Goal: Information Seeking & Learning: Compare options

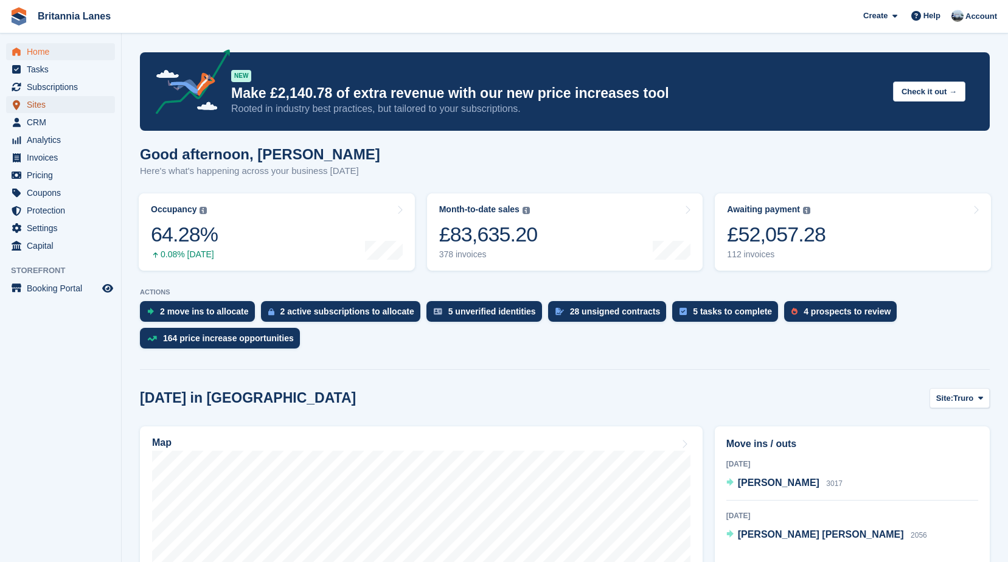
click at [44, 101] on span "Sites" at bounding box center [63, 104] width 73 height 17
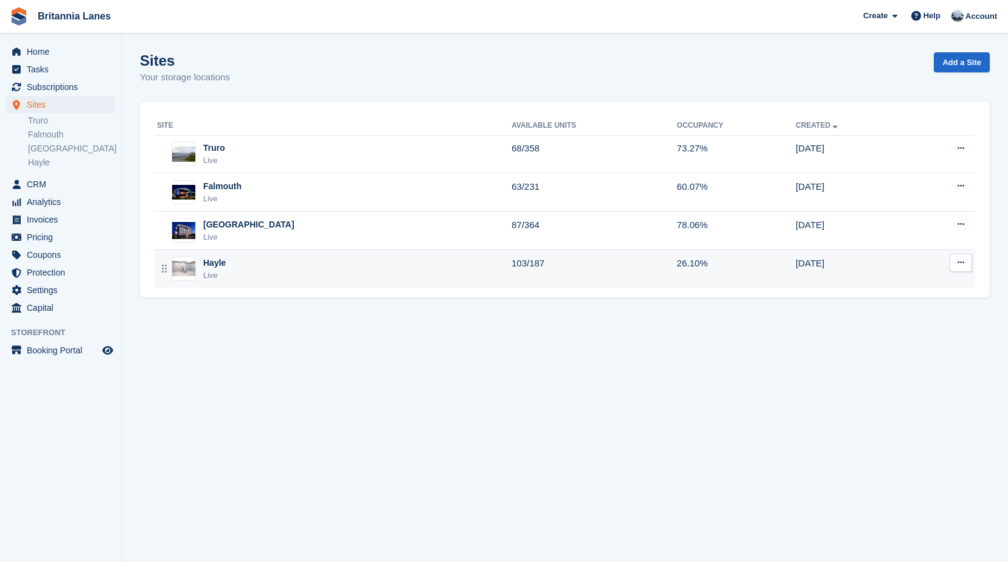
click at [223, 276] on div "Live" at bounding box center [214, 275] width 23 height 12
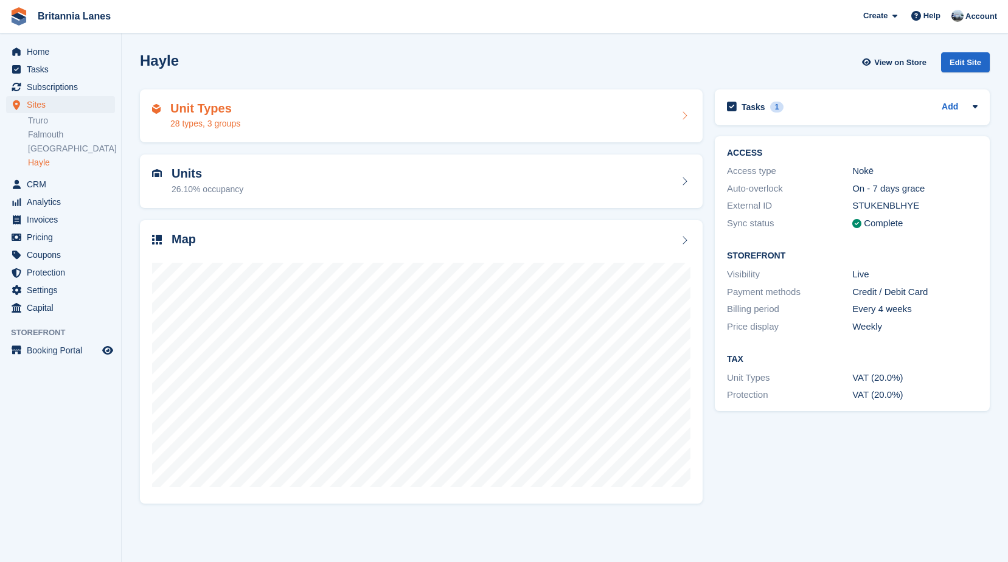
click at [223, 111] on h2 "Unit Types" at bounding box center [205, 109] width 70 height 14
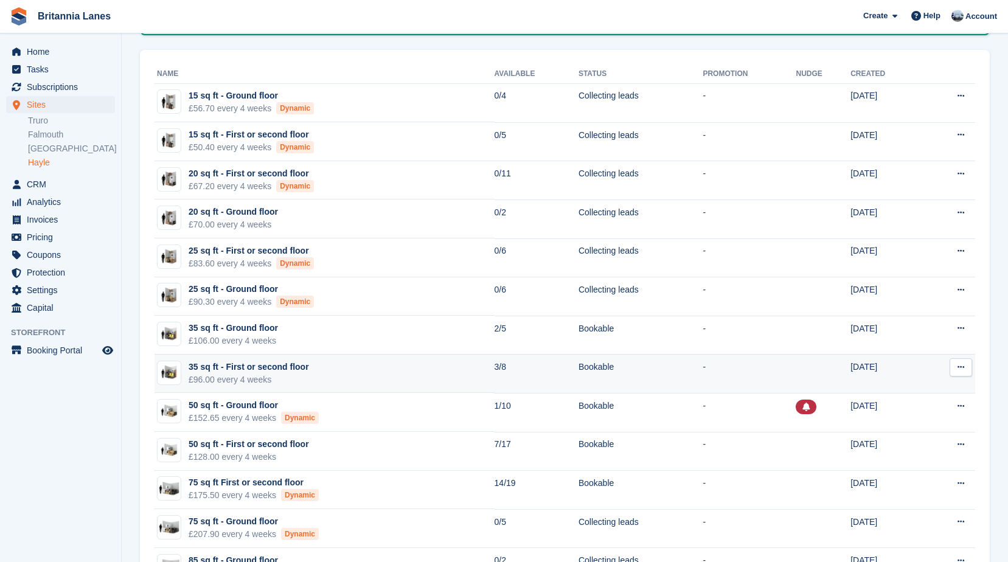
scroll to position [182, 0]
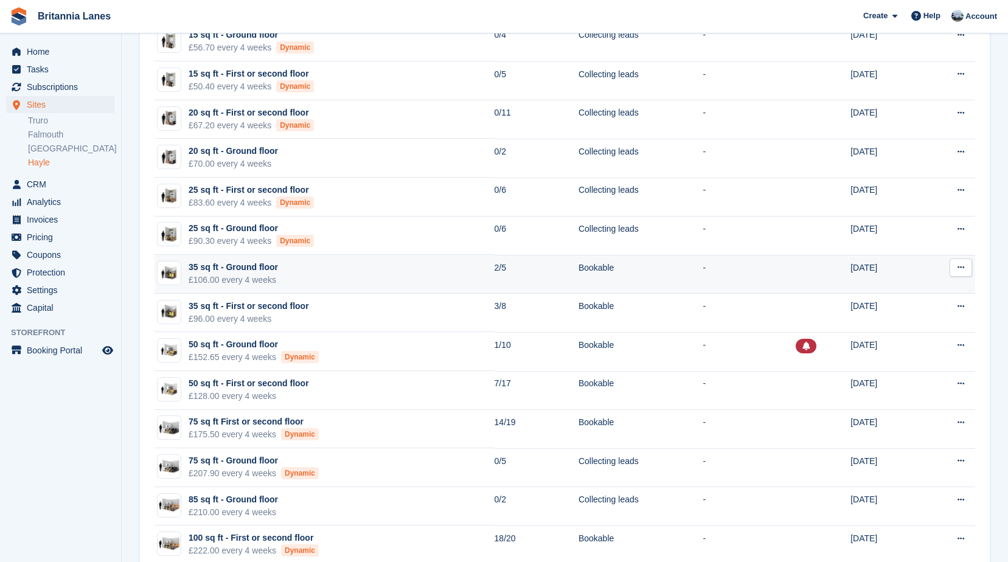
click at [283, 279] on td "35 sq ft - Ground floor £106.00 every 4 weeks" at bounding box center [324, 274] width 340 height 39
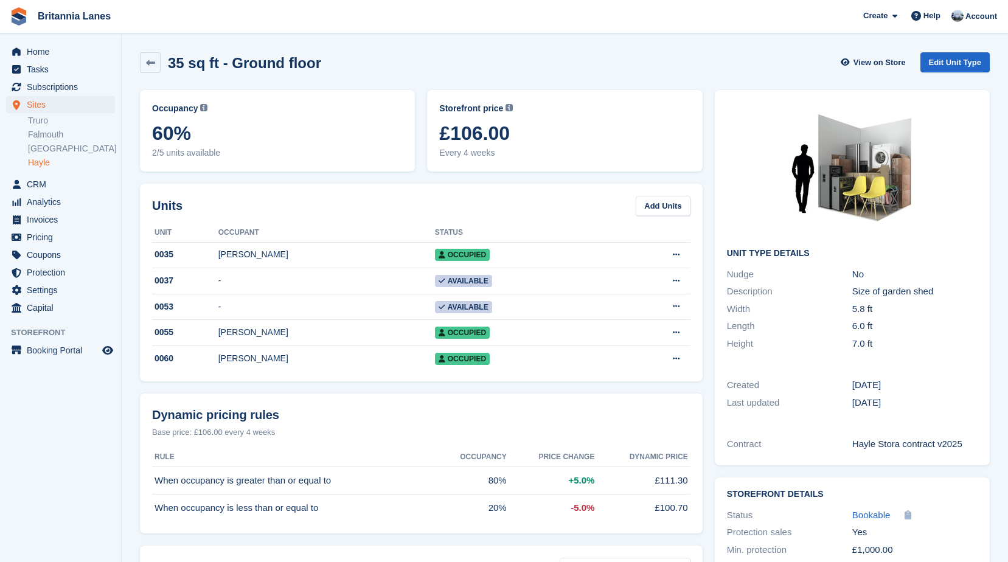
click at [258, 175] on div "Occupancy Current percentage of all currently allocated units of this unit type…" at bounding box center [277, 131] width 287 height 94
drag, startPoint x: 501, startPoint y: 155, endPoint x: 430, endPoint y: 111, distance: 83.5
click at [430, 111] on div "Storefront price The price any visitor to your Storefront will be asked to pay.…" at bounding box center [564, 130] width 275 height 81
drag, startPoint x: 430, startPoint y: 111, endPoint x: 295, endPoint y: 146, distance: 139.4
click at [295, 146] on div "Occupancy Current percentage of all currently allocated units of this unit type…" at bounding box center [277, 130] width 251 height 57
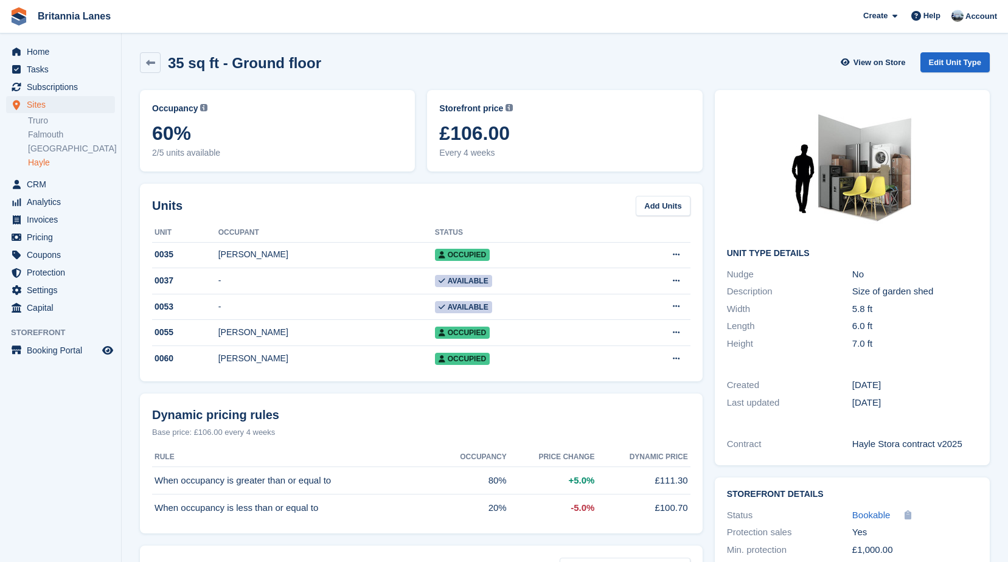
drag, startPoint x: 504, startPoint y: 153, endPoint x: 441, endPoint y: 109, distance: 76.1
click at [441, 109] on div "Storefront price The price any visitor to your Storefront will be asked to pay.…" at bounding box center [564, 130] width 251 height 57
drag, startPoint x: 441, startPoint y: 109, endPoint x: 273, endPoint y: 144, distance: 171.3
click at [273, 144] on span "60%" at bounding box center [277, 133] width 251 height 22
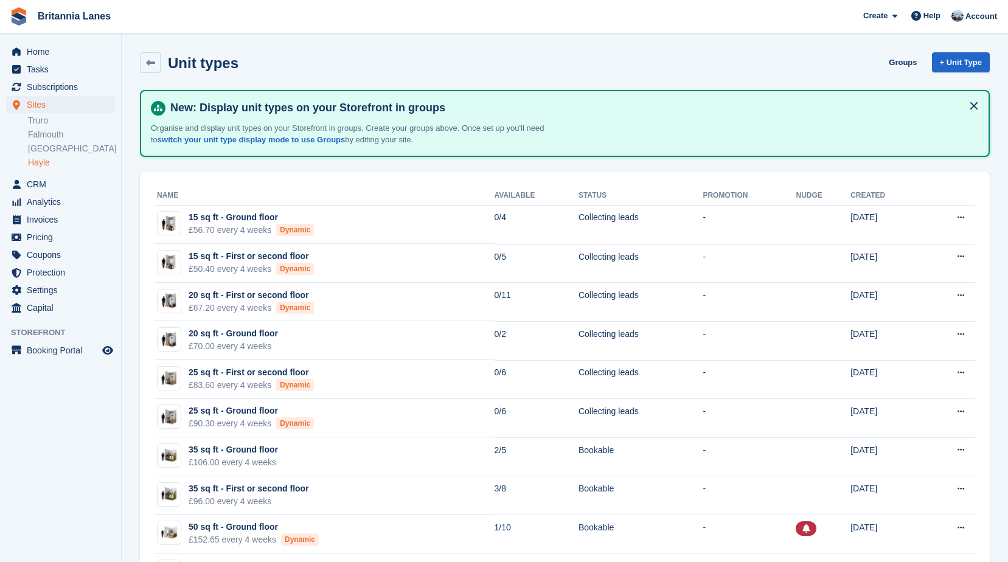
scroll to position [182, 0]
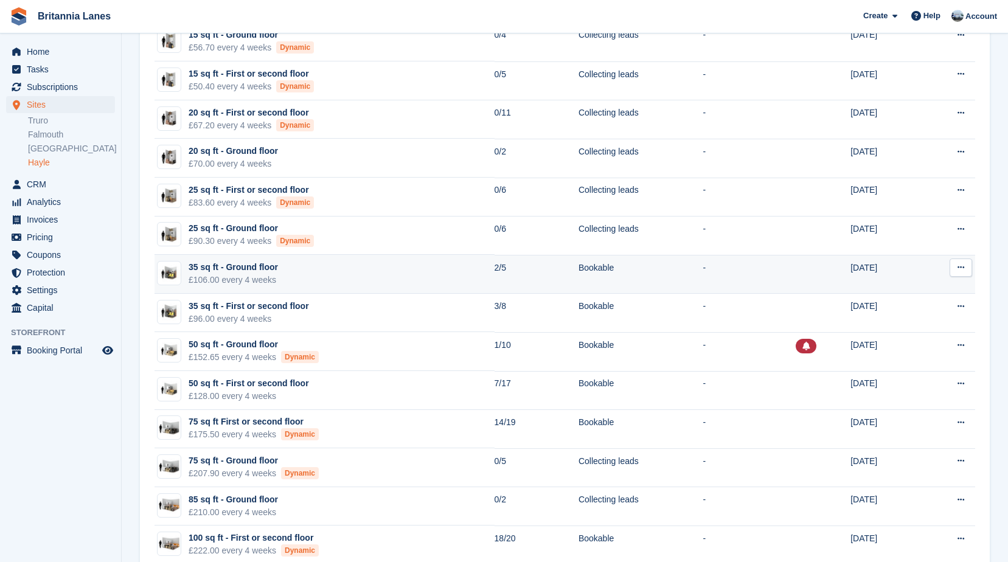
click at [279, 271] on td "35 sq ft - Ground floor £106.00 every 4 weeks" at bounding box center [324, 274] width 340 height 39
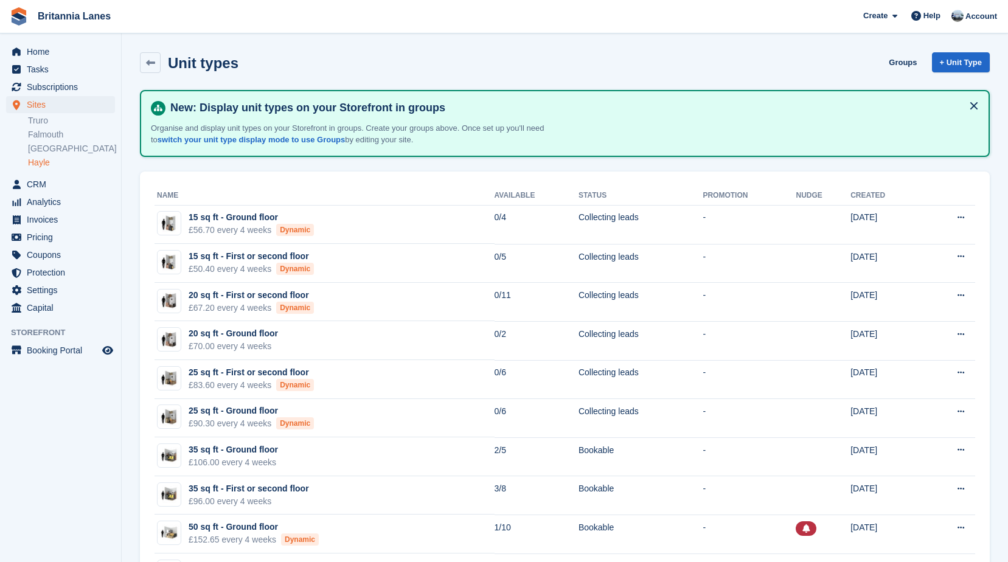
scroll to position [182, 0]
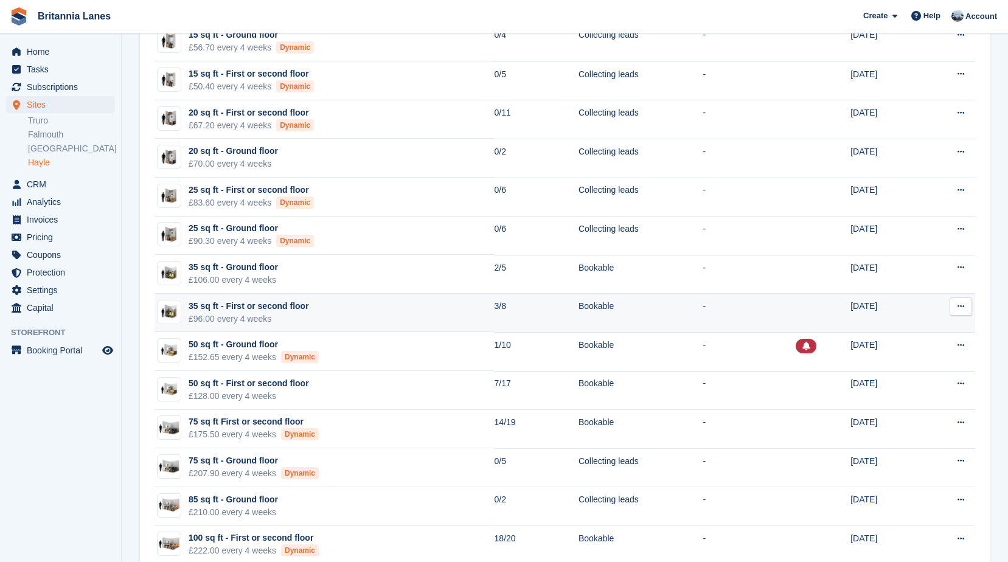
click at [293, 303] on div "35 sq ft - First or second floor" at bounding box center [249, 306] width 120 height 13
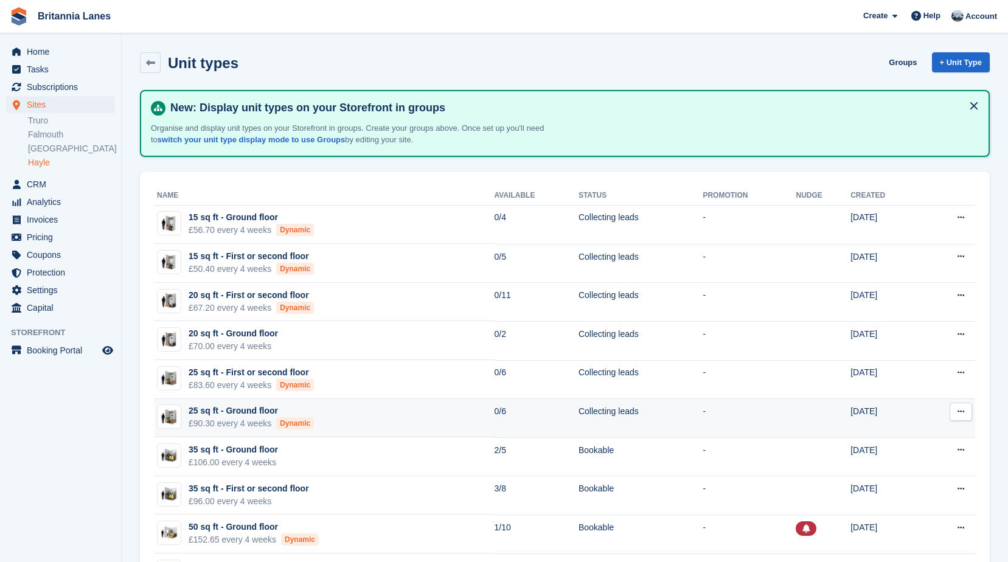
scroll to position [182, 0]
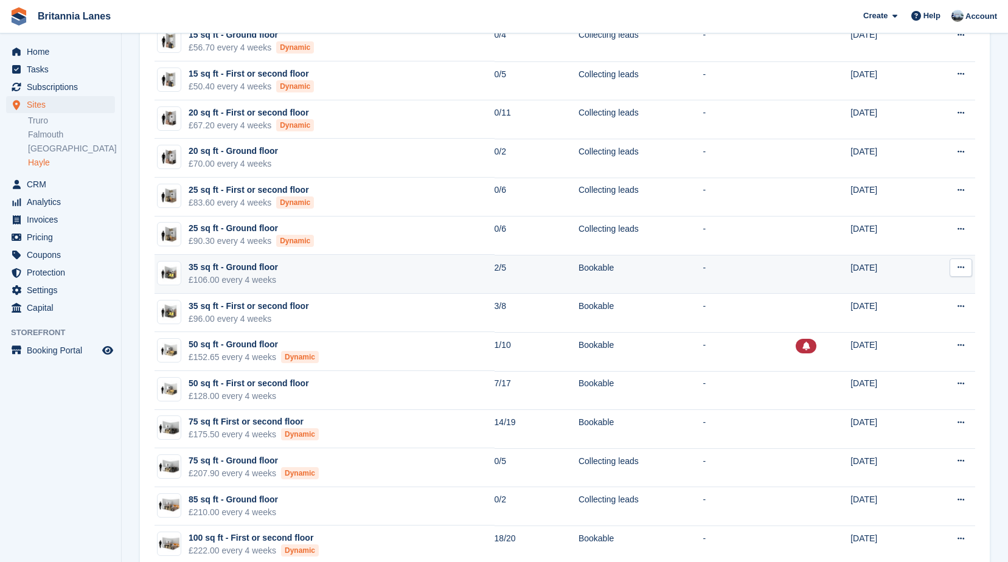
click at [248, 280] on div "£106.00 every 4 weeks" at bounding box center [233, 280] width 89 height 13
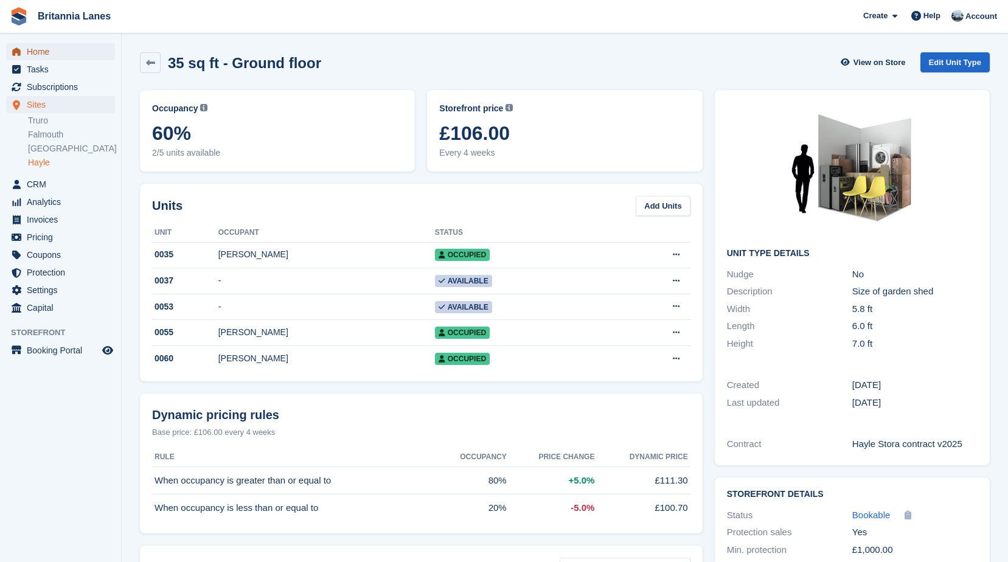
click at [58, 49] on span "Home" at bounding box center [63, 51] width 73 height 17
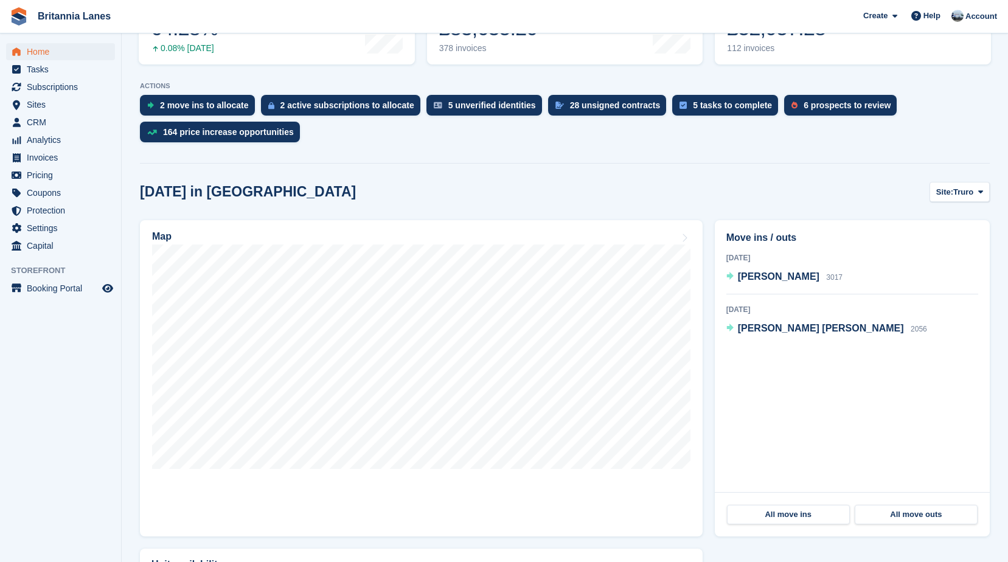
scroll to position [243, 0]
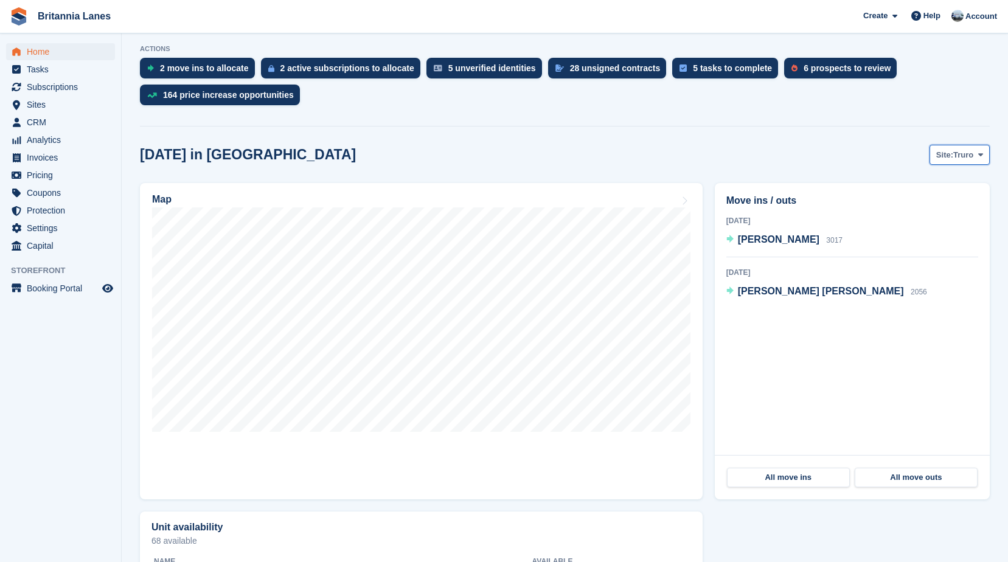
click at [956, 155] on span "Truro" at bounding box center [963, 155] width 20 height 12
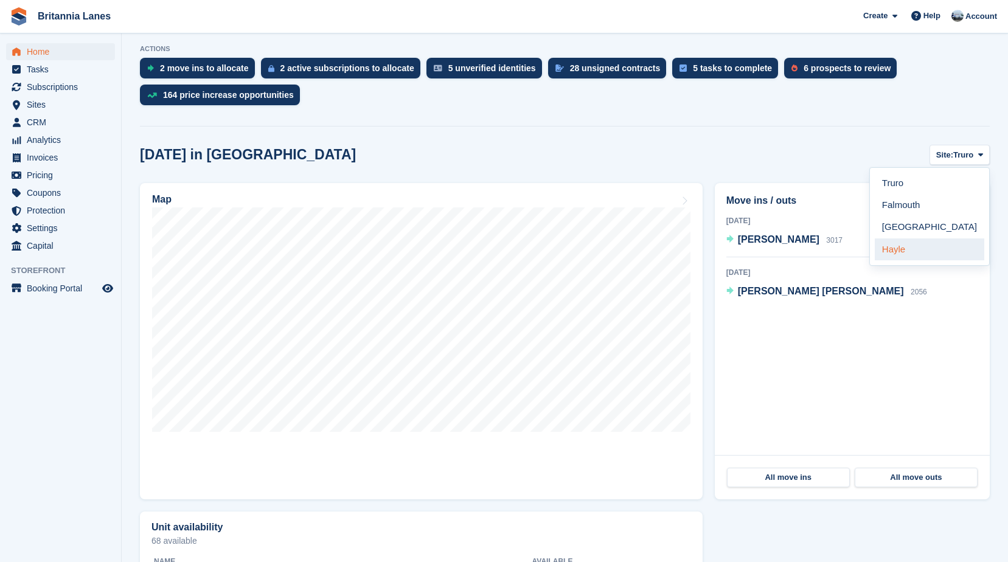
click at [918, 249] on link "Hayle" at bounding box center [928, 249] width 109 height 22
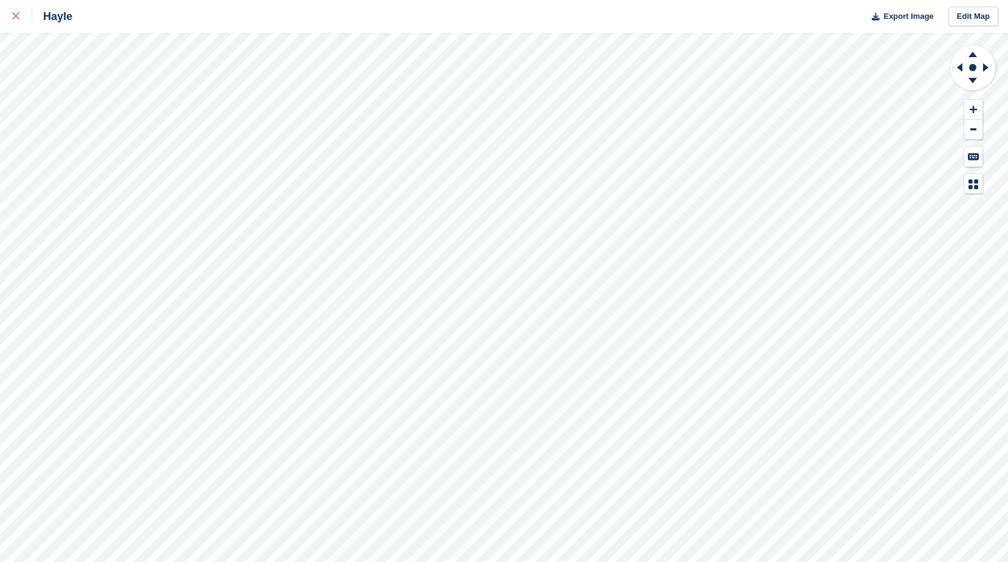
click at [12, 22] on div at bounding box center [22, 16] width 20 height 15
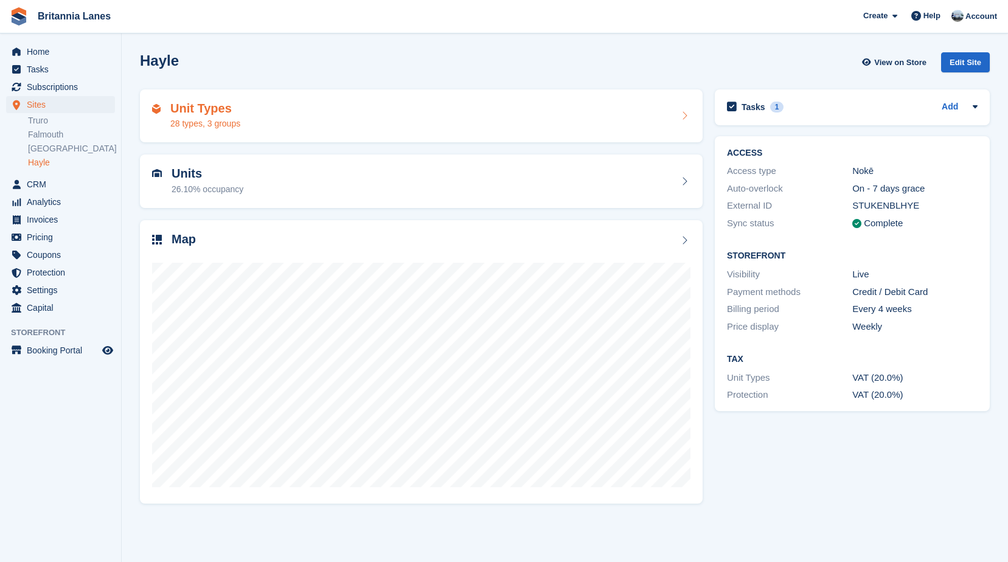
click at [204, 126] on div "28 types, 3 groups" at bounding box center [205, 123] width 70 height 13
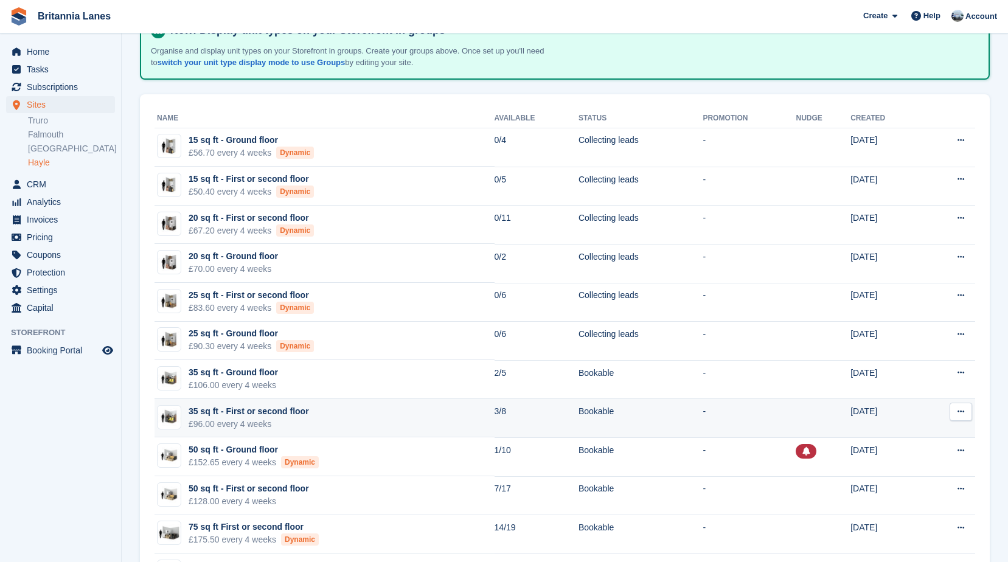
scroll to position [304, 0]
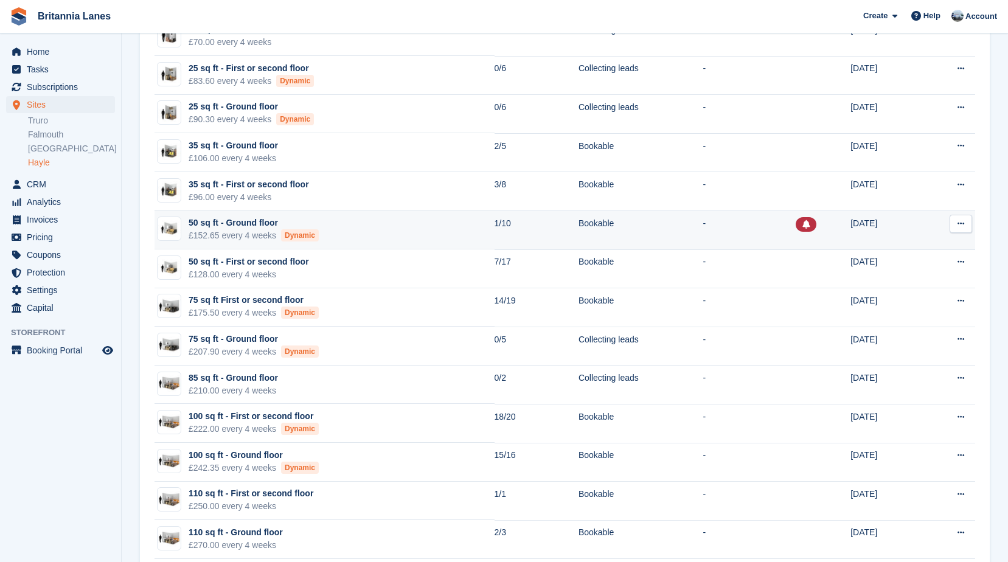
click at [274, 230] on div "£152.65 every 4 weeks Dynamic" at bounding box center [254, 235] width 130 height 13
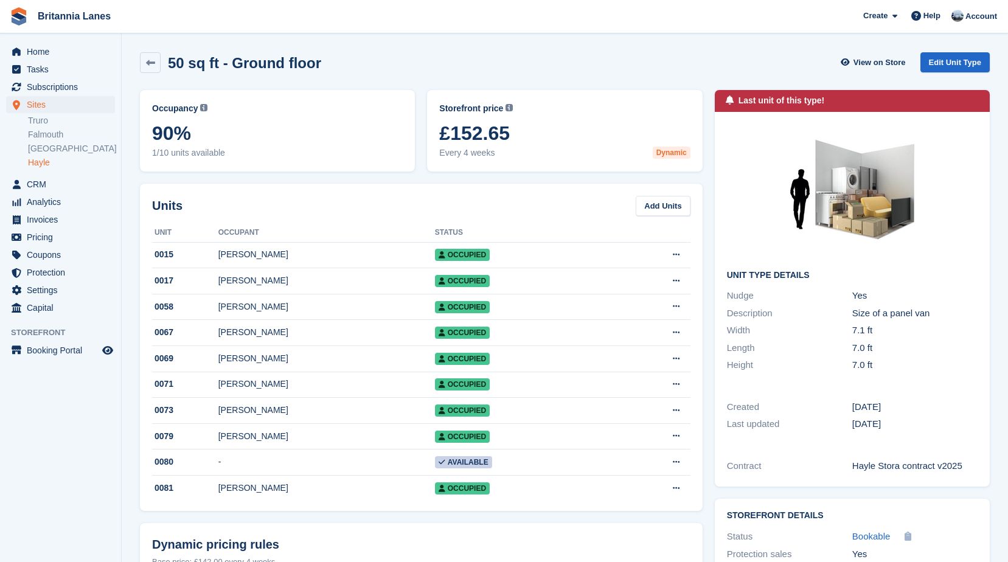
click at [45, 158] on link "Hayle" at bounding box center [71, 163] width 87 height 12
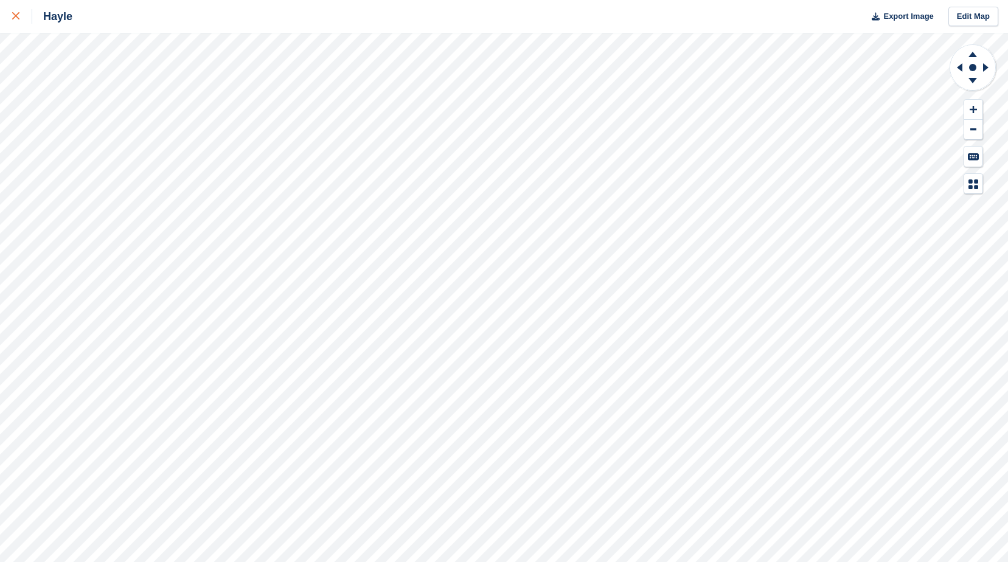
click at [15, 16] on icon at bounding box center [15, 15] width 7 height 7
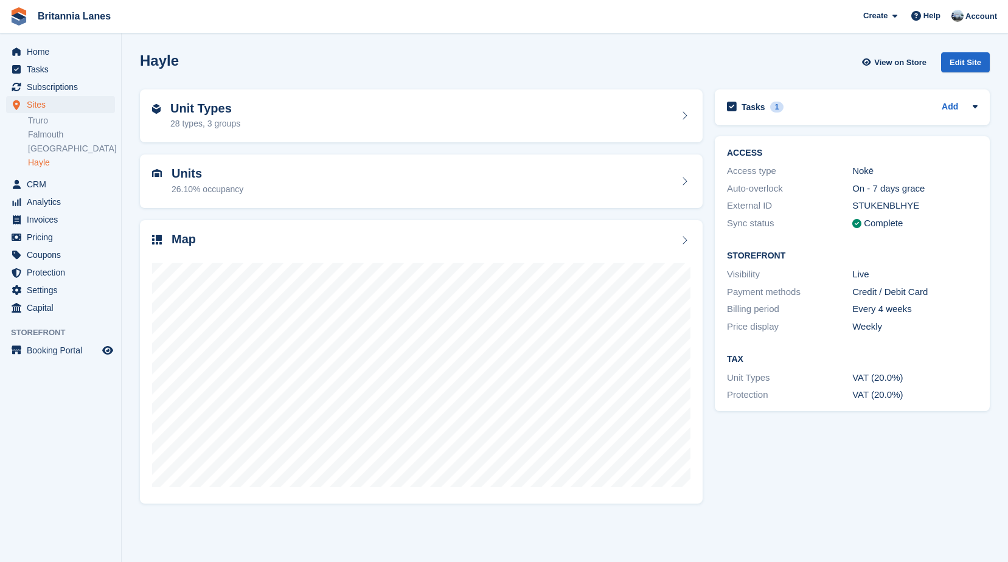
click at [50, 162] on link "Hayle" at bounding box center [71, 163] width 87 height 12
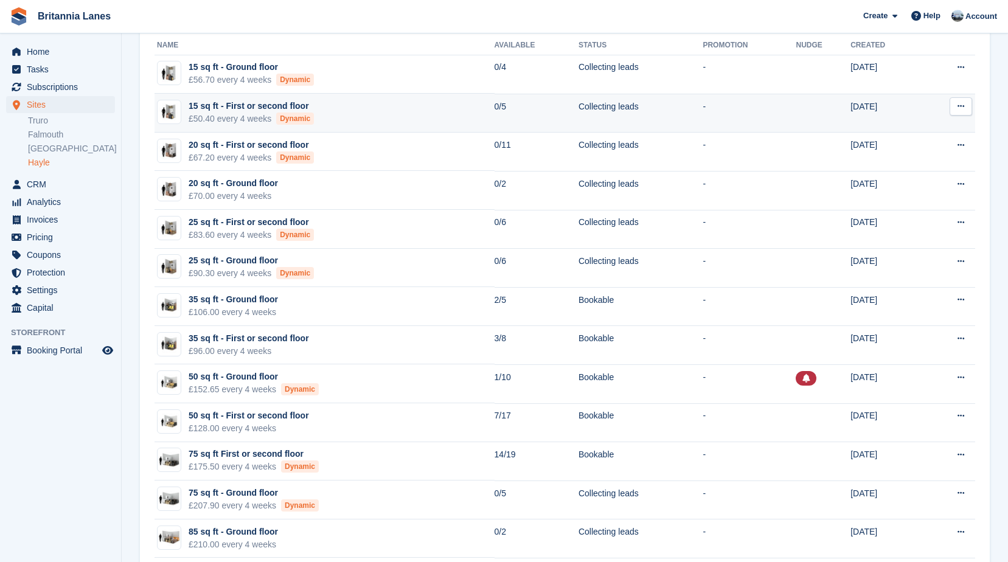
scroll to position [182, 0]
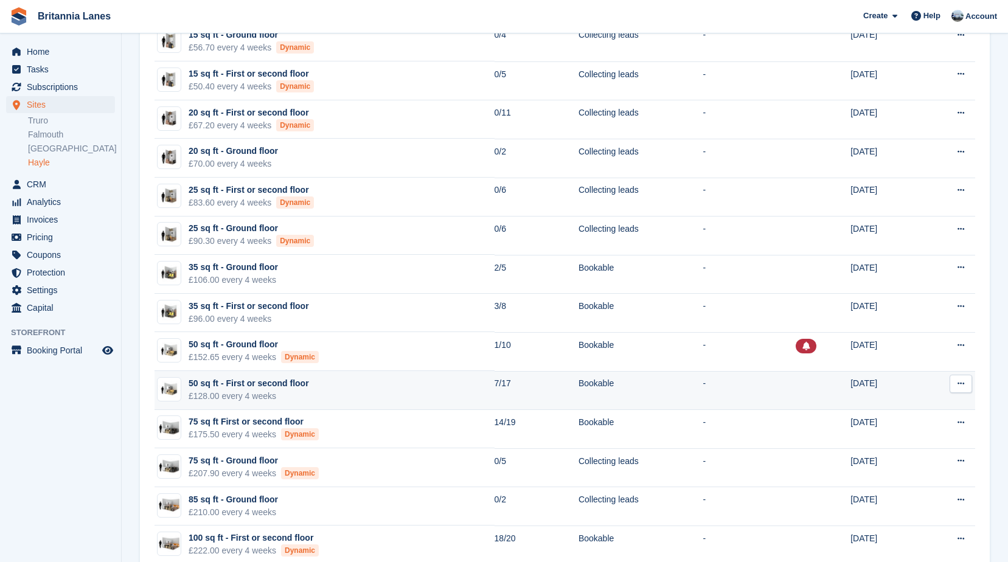
click at [296, 385] on div "50 sq ft - First or second floor" at bounding box center [249, 383] width 120 height 13
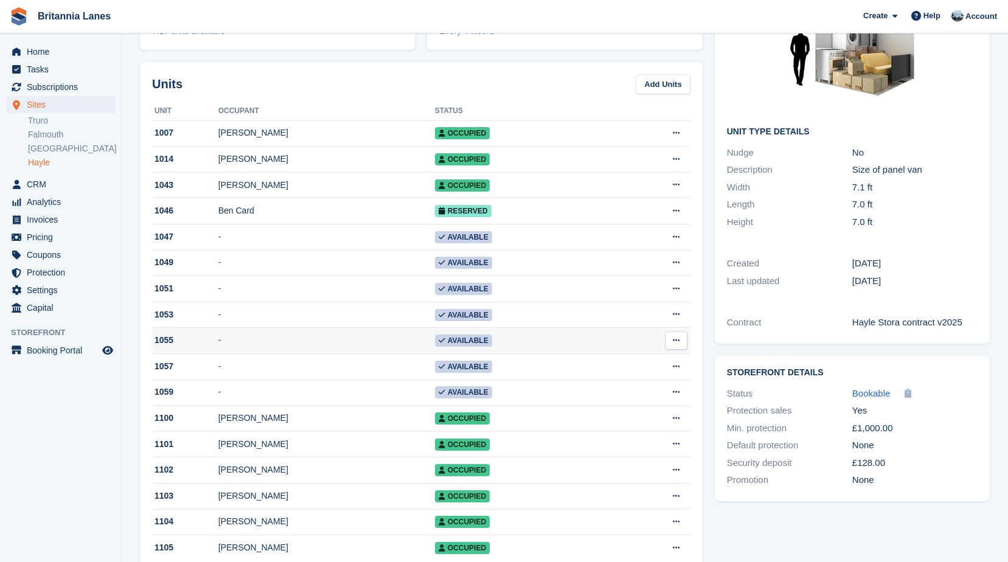
scroll to position [182, 0]
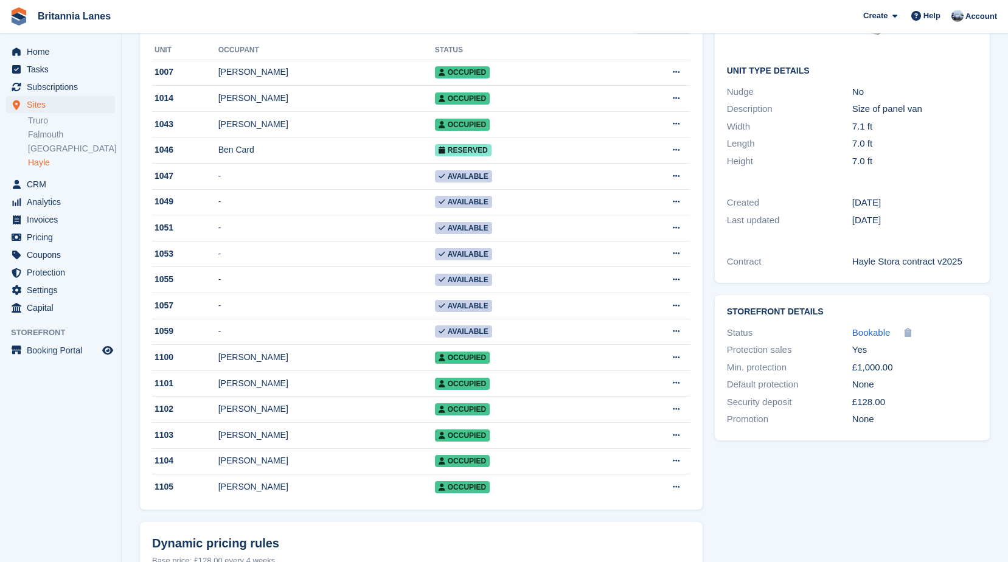
click at [134, 94] on div "Occupancy Current percentage of all currently allocated units of this unit type…" at bounding box center [421, 422] width 575 height 1042
click at [133, 75] on section "50 sq ft - First or second floor View on Store Edit Unit Type Occupancy Current…" at bounding box center [565, 386] width 886 height 1137
click at [134, 58] on div "Occupancy Current percentage of all currently allocated units of this unit type…" at bounding box center [421, 422] width 575 height 1042
click at [58, 55] on span "Home" at bounding box center [63, 51] width 73 height 17
